Goal: Information Seeking & Learning: Learn about a topic

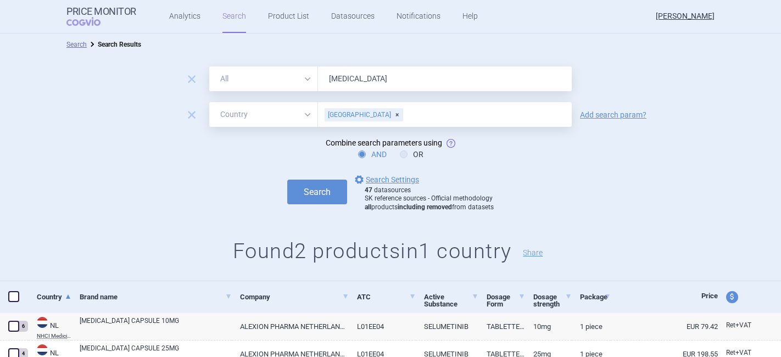
select select "country"
click at [181, 21] on link "Analytics" at bounding box center [184, 16] width 31 height 33
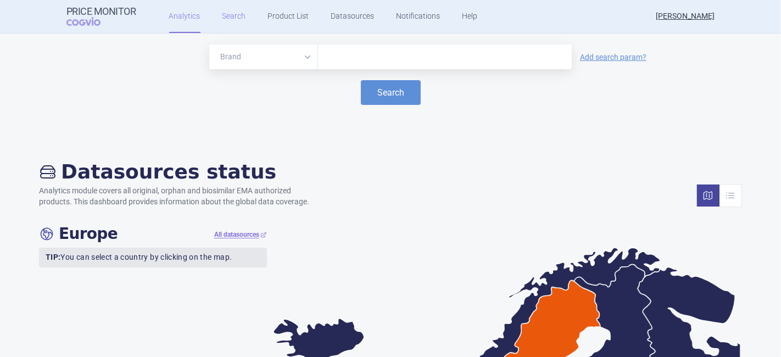
click at [233, 18] on link "Search" at bounding box center [234, 16] width 24 height 33
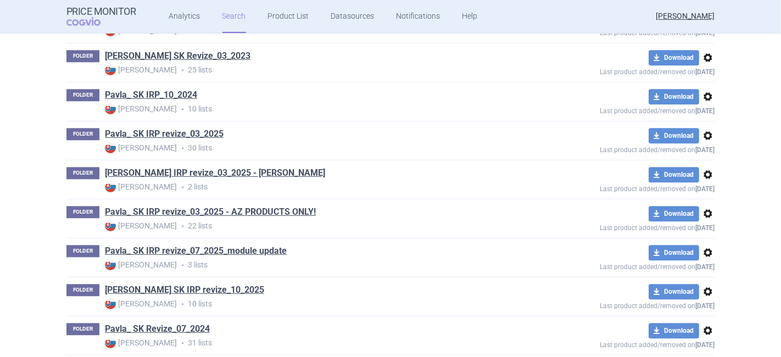
scroll to position [2295, 0]
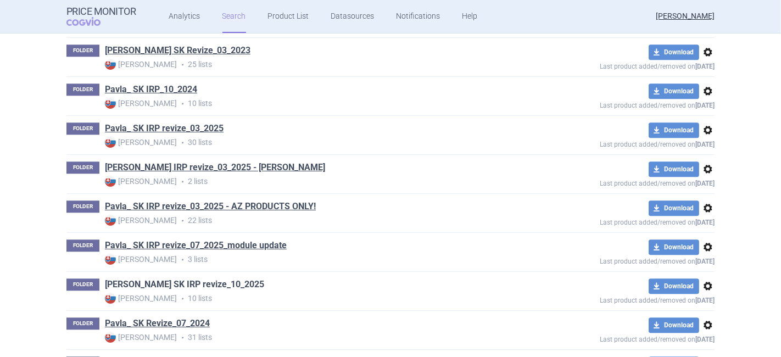
click at [205, 278] on link "[PERSON_NAME] SK IRP revize_10_2025" at bounding box center [184, 284] width 159 height 12
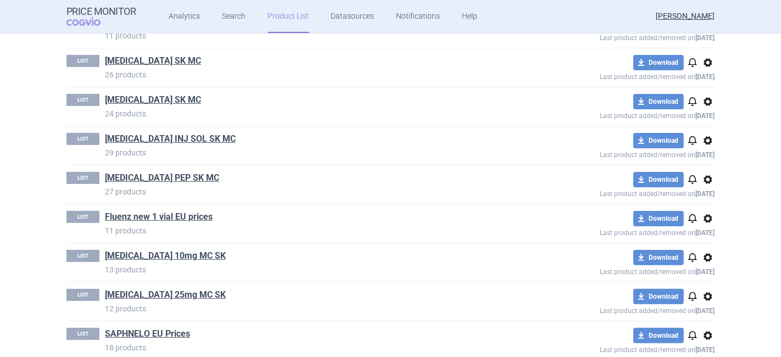
scroll to position [239, 0]
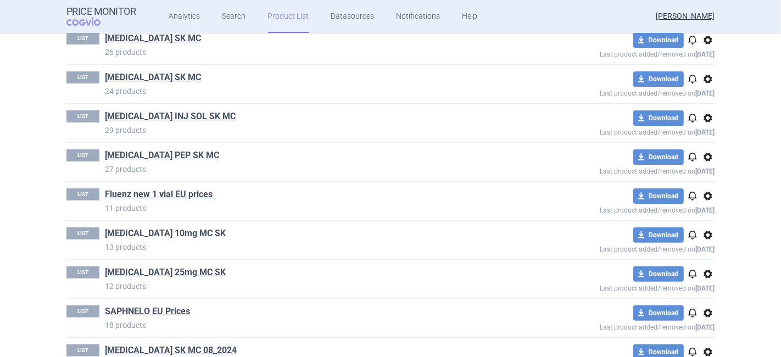
click at [127, 232] on link "[MEDICAL_DATA] 10mg MC SK" at bounding box center [165, 233] width 121 height 12
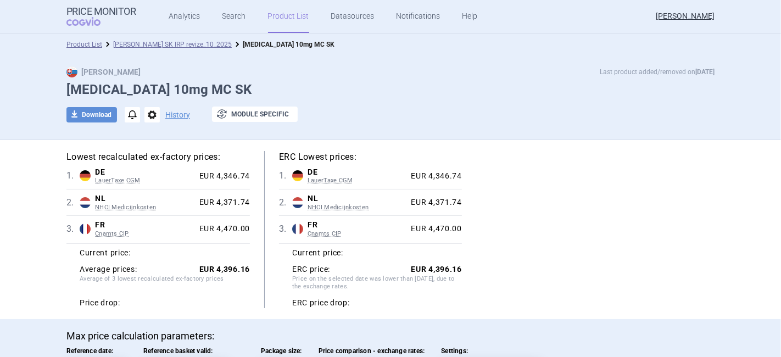
click at [165, 40] on li "[PERSON_NAME] SK IRP revize_10_2025" at bounding box center [167, 44] width 130 height 11
click at [158, 44] on link "[PERSON_NAME] SK IRP revize_10_2025" at bounding box center [172, 45] width 119 height 8
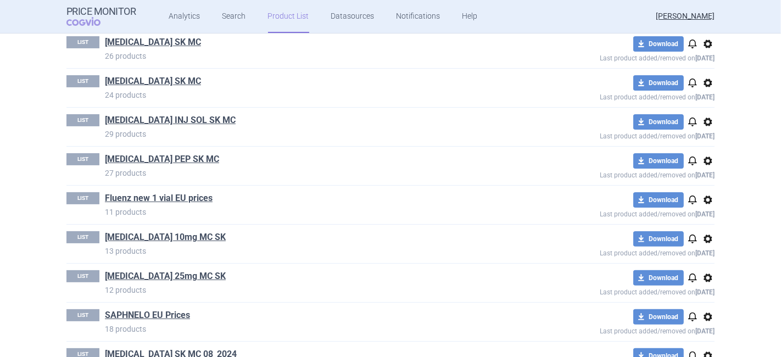
scroll to position [258, 0]
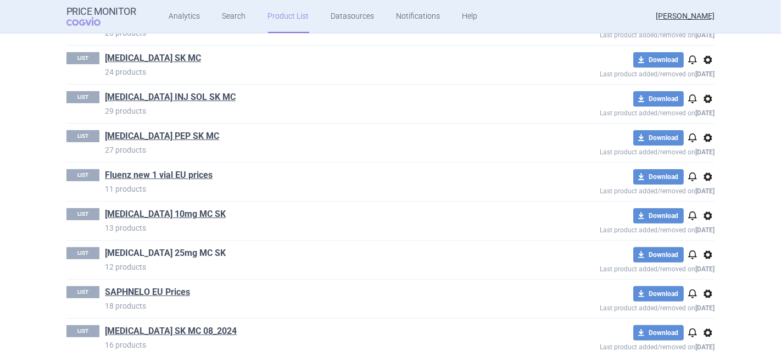
click at [138, 255] on link "[MEDICAL_DATA] 25mg MC SK" at bounding box center [165, 253] width 121 height 12
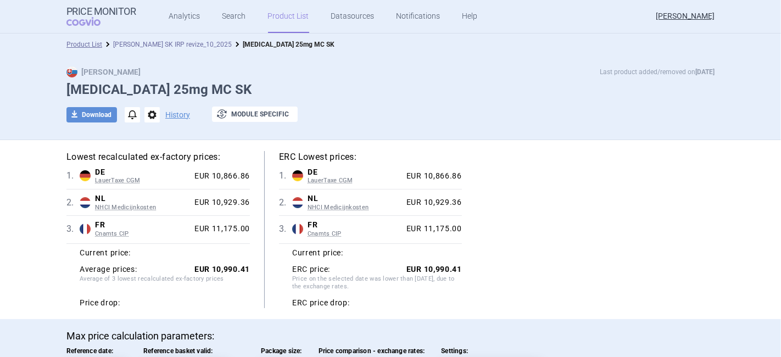
click at [138, 42] on link "[PERSON_NAME] SK IRP revize_10_2025" at bounding box center [172, 45] width 119 height 8
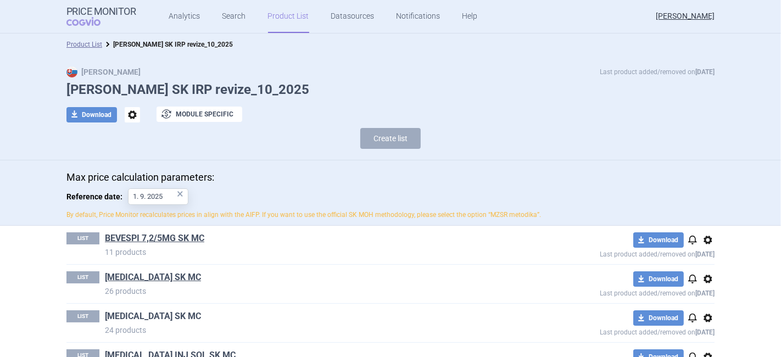
click at [129, 316] on link "[MEDICAL_DATA] SK MC" at bounding box center [153, 316] width 96 height 12
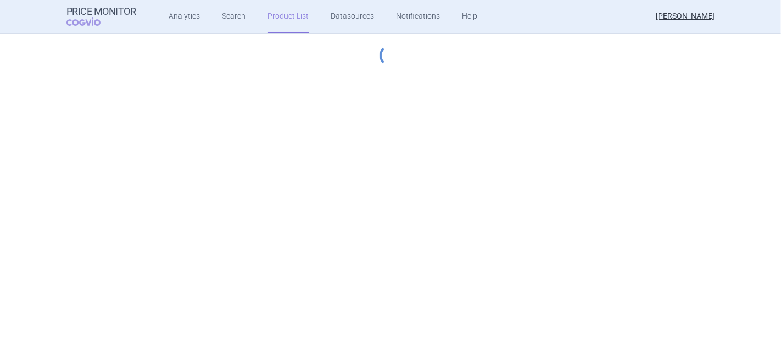
select select "[DATE]"
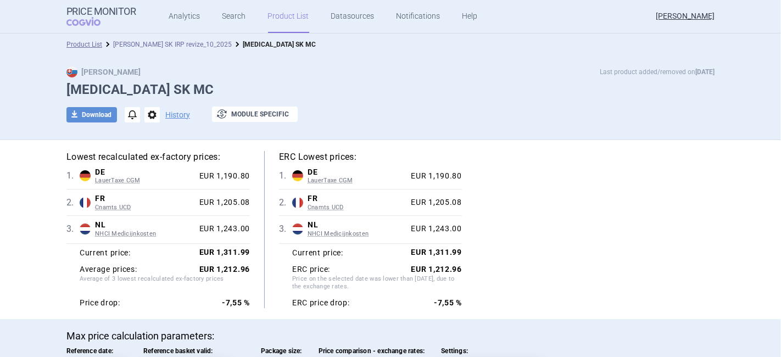
click at [132, 44] on link "[PERSON_NAME] SK IRP revize_10_2025" at bounding box center [172, 45] width 119 height 8
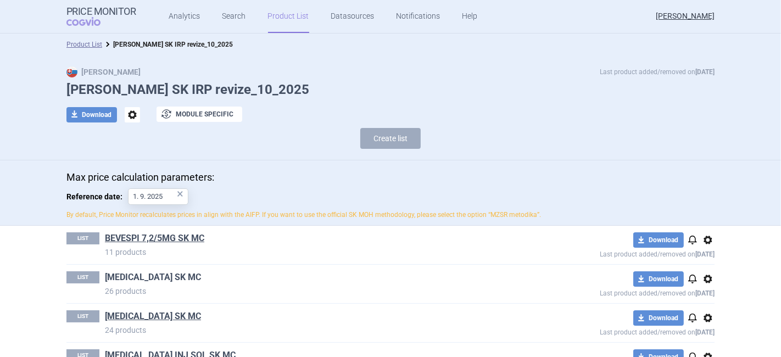
click at [140, 275] on link "[MEDICAL_DATA] SK MC" at bounding box center [153, 277] width 96 height 12
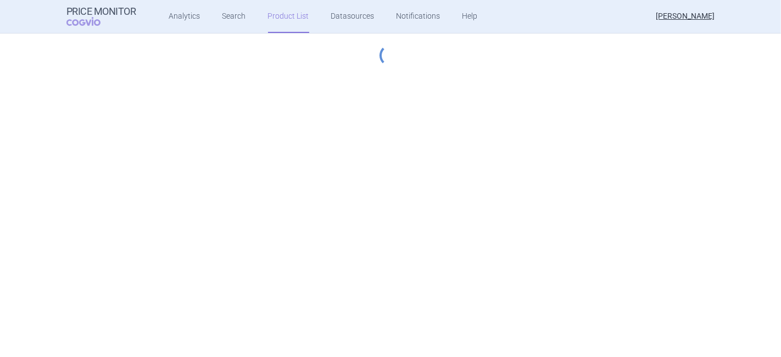
select select "[DATE]"
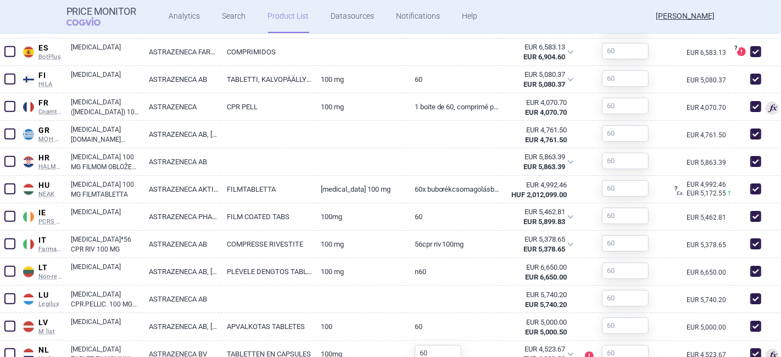
scroll to position [888, 0]
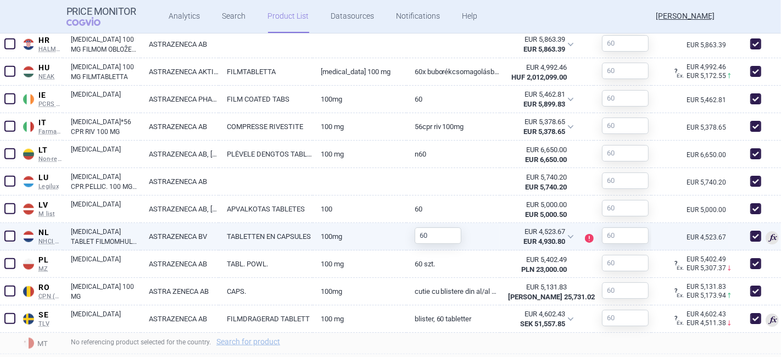
click at [750, 238] on span at bounding box center [755, 236] width 11 height 11
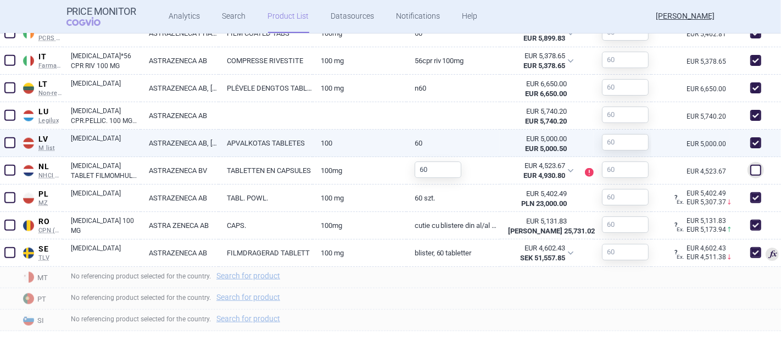
scroll to position [929, 0]
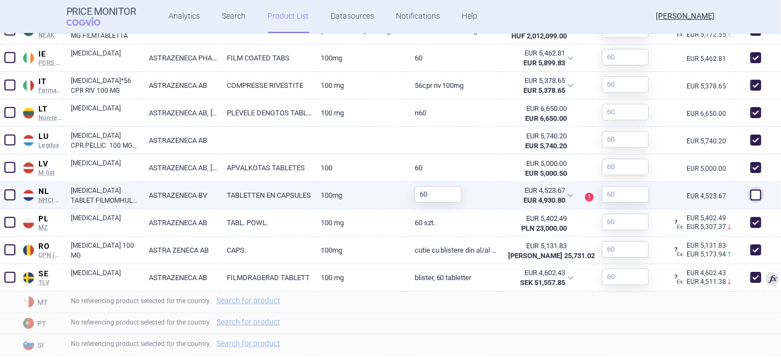
click at [750, 193] on span at bounding box center [755, 194] width 11 height 11
checkbox input "true"
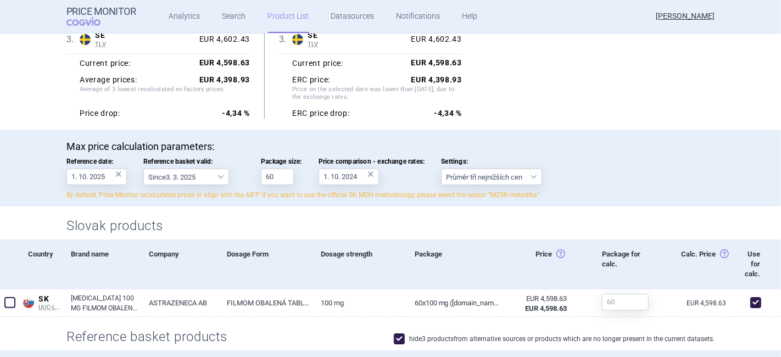
scroll to position [0, 0]
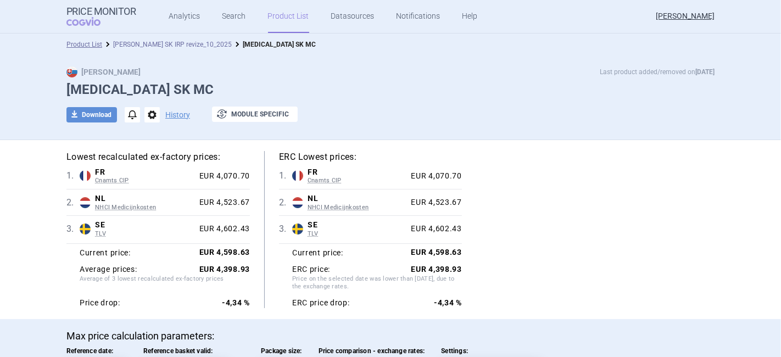
click at [146, 46] on link "[PERSON_NAME] SK IRP revize_10_2025" at bounding box center [172, 45] width 119 height 8
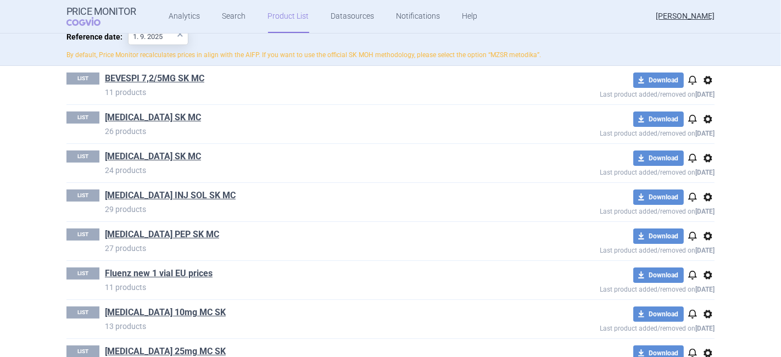
scroll to position [267, 0]
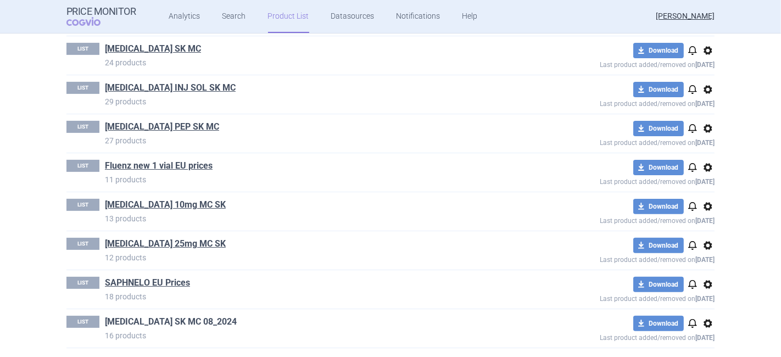
click at [163, 320] on link "[MEDICAL_DATA] SK MC 08_2024" at bounding box center [171, 322] width 132 height 12
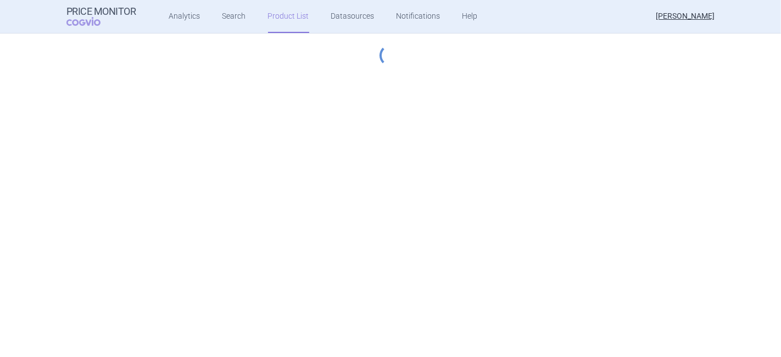
select select "[DATE]"
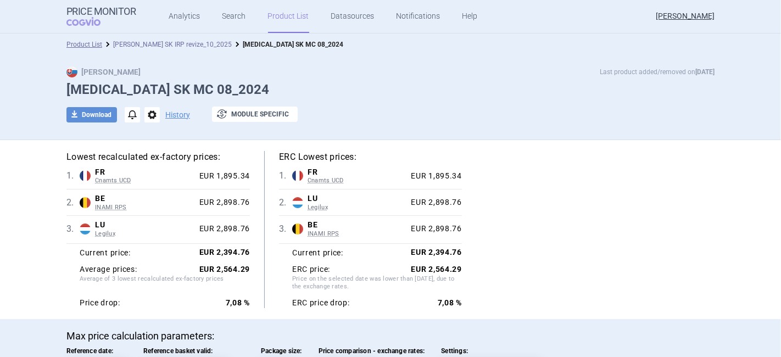
click at [130, 44] on link "[PERSON_NAME] SK IRP revize_10_2025" at bounding box center [172, 45] width 119 height 8
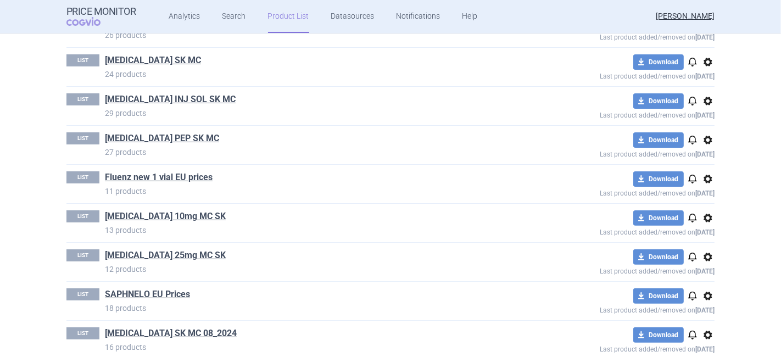
scroll to position [267, 0]
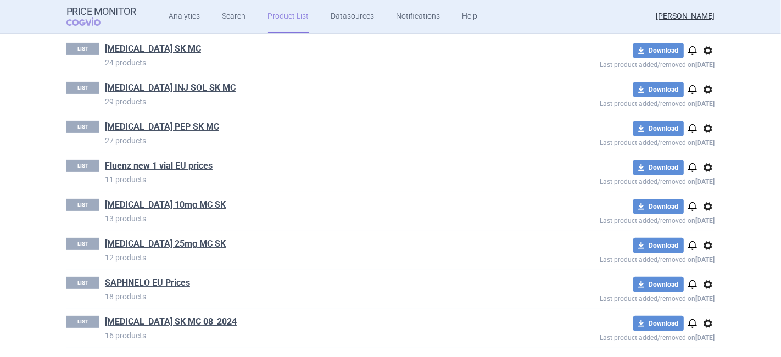
click at [137, 171] on h1 "Fluenz new 1 vial EU prices" at bounding box center [312, 167] width 415 height 14
click at [133, 167] on link "Fluenz new 1 vial EU prices" at bounding box center [159, 166] width 108 height 12
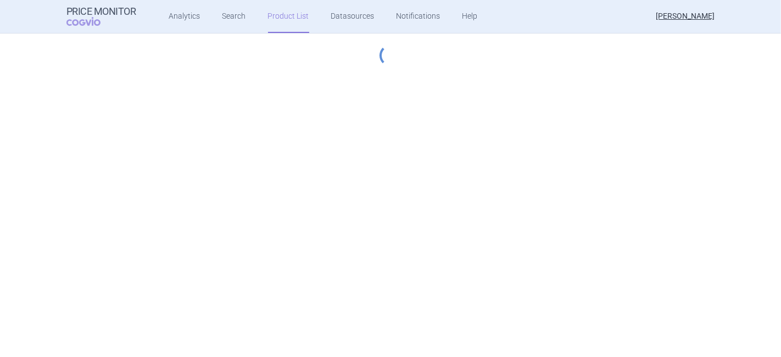
select select "[DATE]"
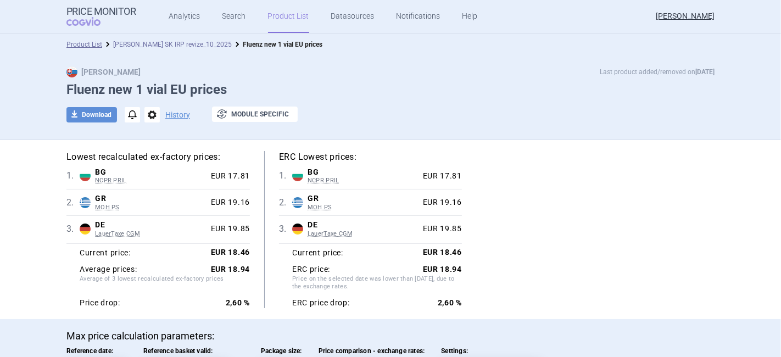
click at [165, 42] on link "[PERSON_NAME] SK IRP revize_10_2025" at bounding box center [172, 45] width 119 height 8
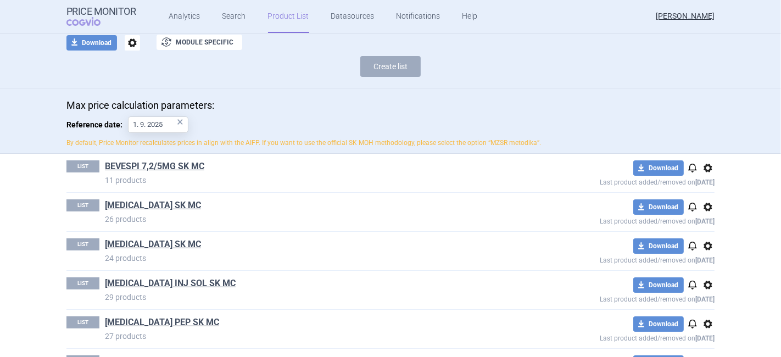
scroll to position [150, 0]
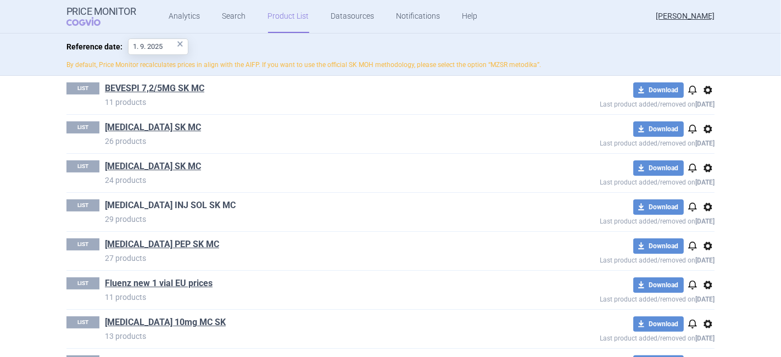
click at [164, 200] on link "[MEDICAL_DATA] INJ SOL SK MC" at bounding box center [170, 205] width 131 height 12
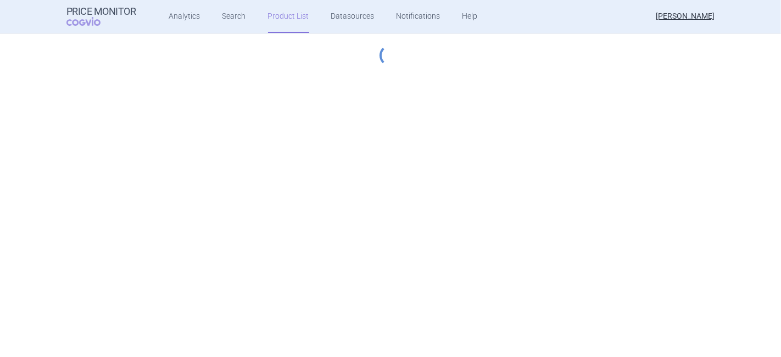
select select "[DATE]"
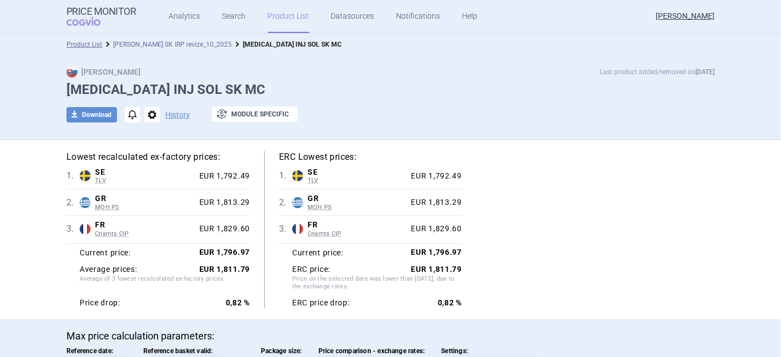
click at [178, 44] on link "[PERSON_NAME] SK IRP revize_10_2025" at bounding box center [172, 45] width 119 height 8
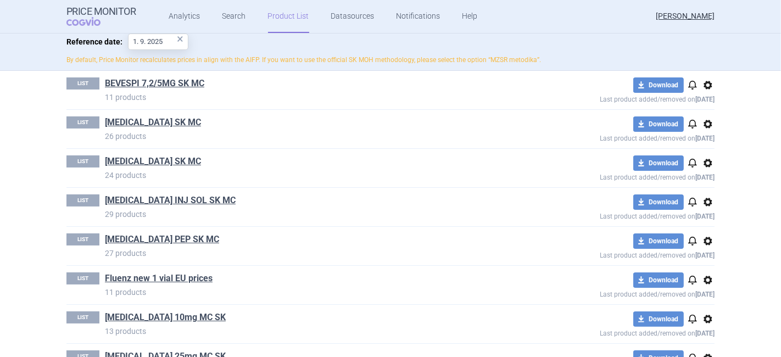
scroll to position [267, 0]
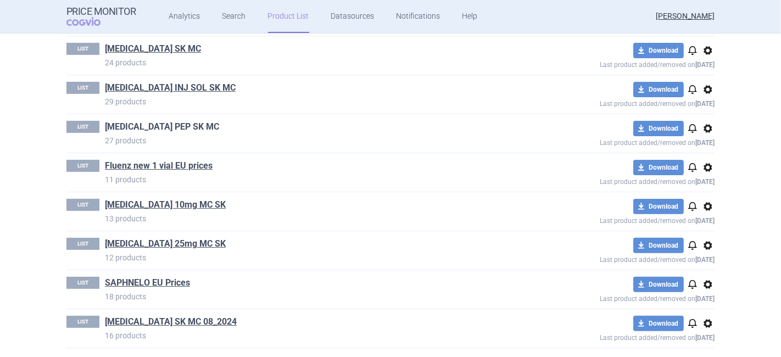
click at [152, 125] on link "[MEDICAL_DATA] PEP SK MC" at bounding box center [162, 127] width 114 height 12
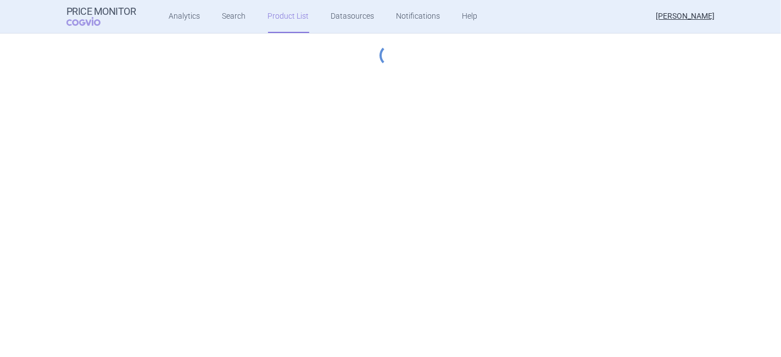
select select "[DATE]"
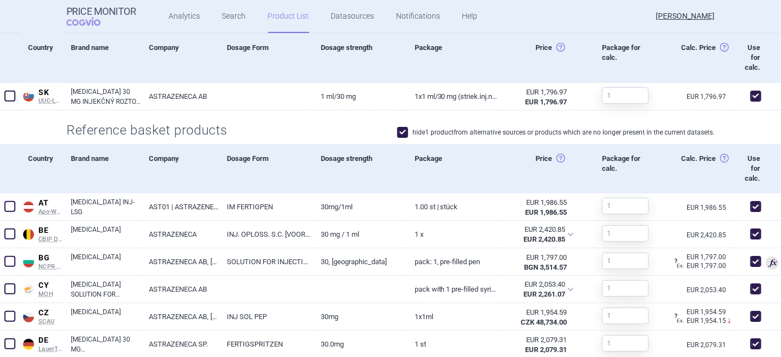
scroll to position [407, 0]
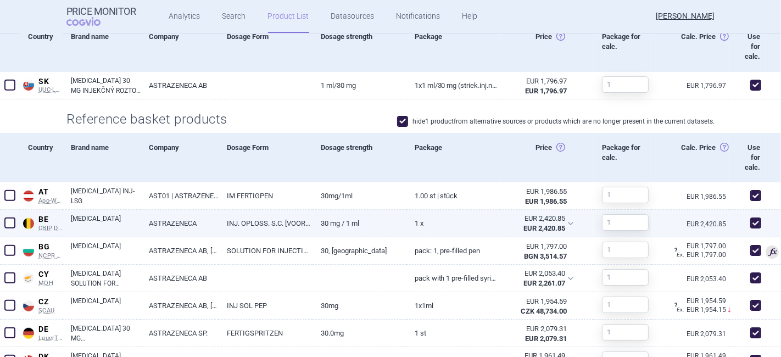
click at [750, 224] on span at bounding box center [755, 223] width 11 height 11
checkbox input "true"
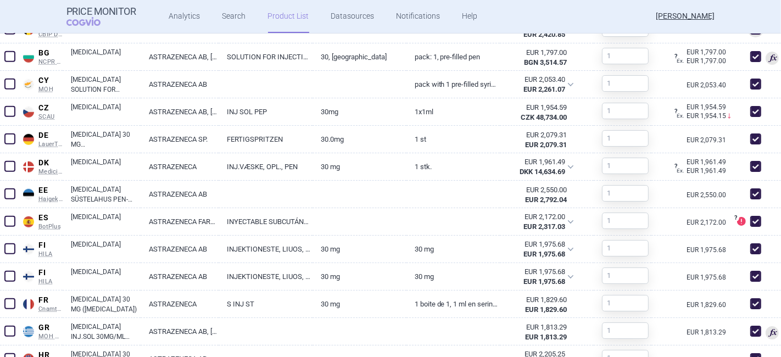
scroll to position [579, 0]
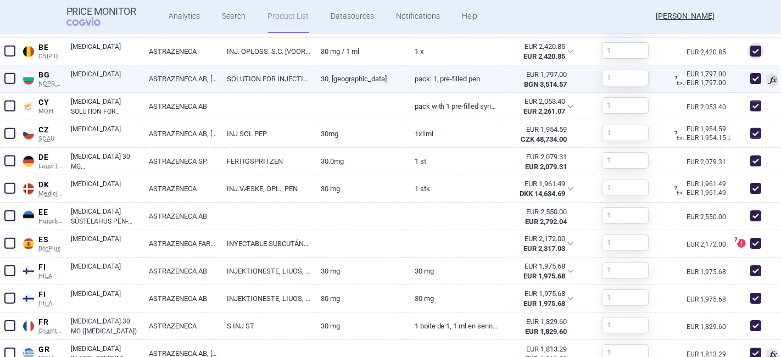
click at [750, 79] on span at bounding box center [755, 78] width 11 height 11
checkbox input "false"
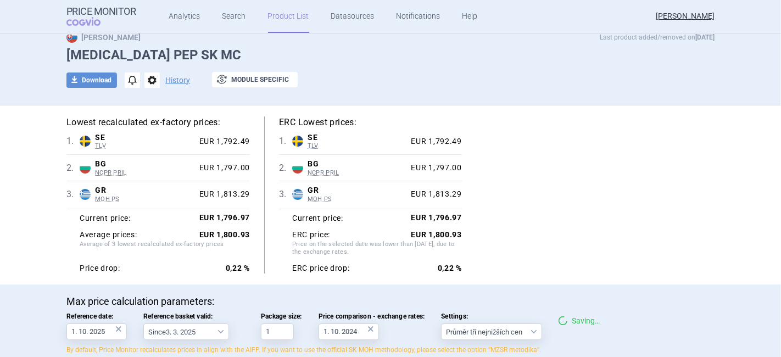
scroll to position [0, 0]
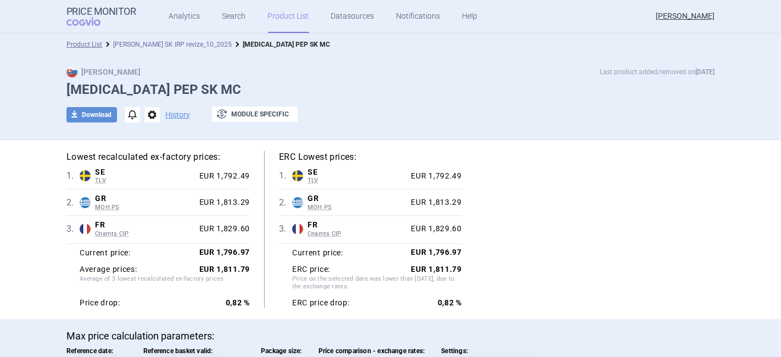
click at [171, 42] on link "[PERSON_NAME] SK IRP revize_10_2025" at bounding box center [172, 45] width 119 height 8
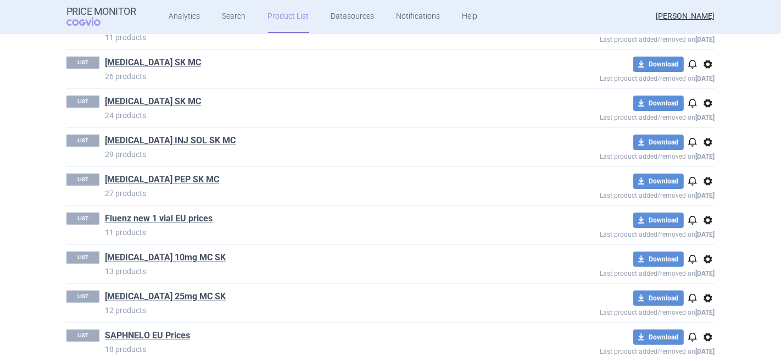
scroll to position [267, 0]
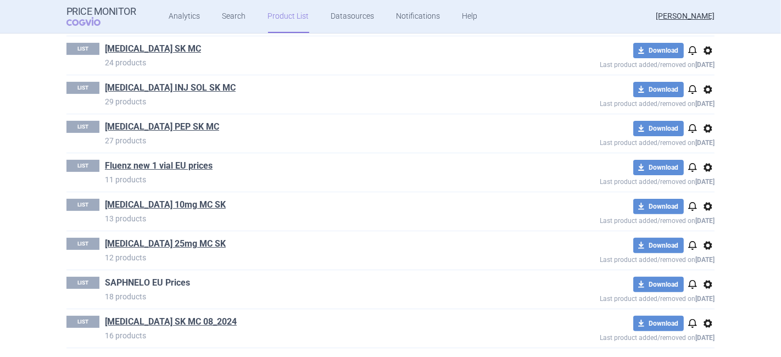
click at [151, 281] on link "SAPHNELO EU Prices" at bounding box center [147, 283] width 85 height 12
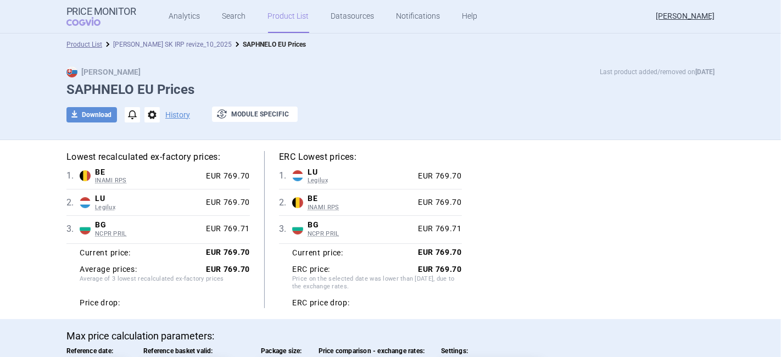
click at [150, 41] on link "[PERSON_NAME] SK IRP revize_10_2025" at bounding box center [172, 45] width 119 height 8
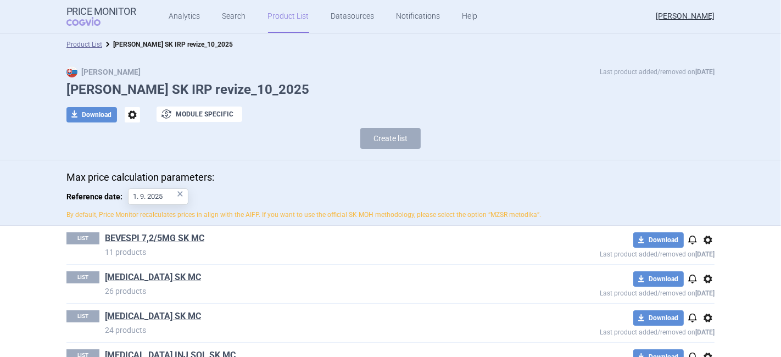
scroll to position [27, 0]
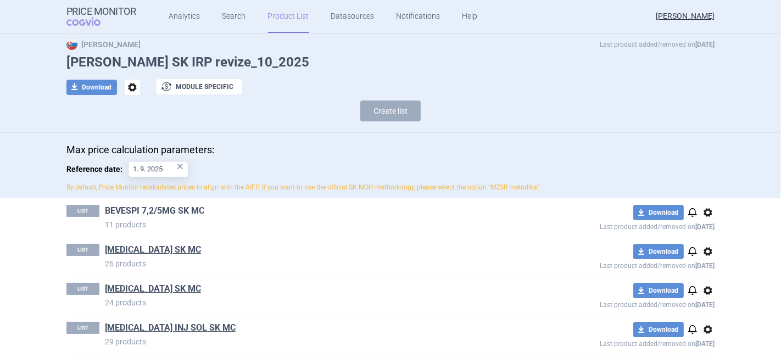
click at [174, 209] on link "BEVESPI 7,2/5MG SK MC" at bounding box center [154, 211] width 99 height 12
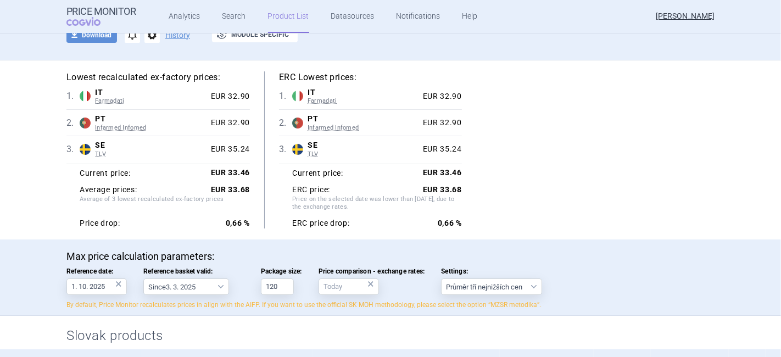
scroll to position [81, 0]
